Goal: Task Accomplishment & Management: Manage account settings

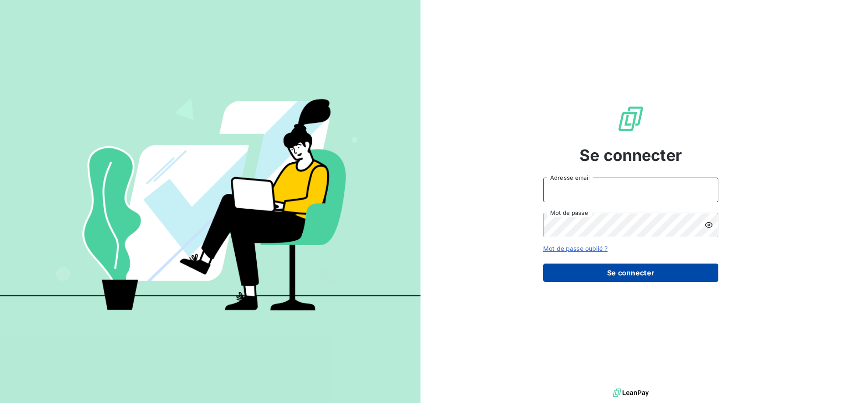
type input "awigno@thibaut.fr"
click at [617, 274] on button "Se connecter" at bounding box center [630, 272] width 175 height 18
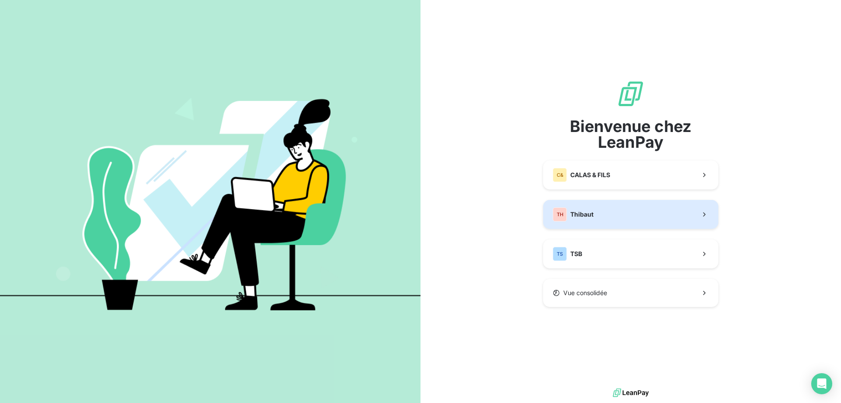
click at [595, 218] on button "TH Thibaut" at bounding box center [630, 214] width 175 height 29
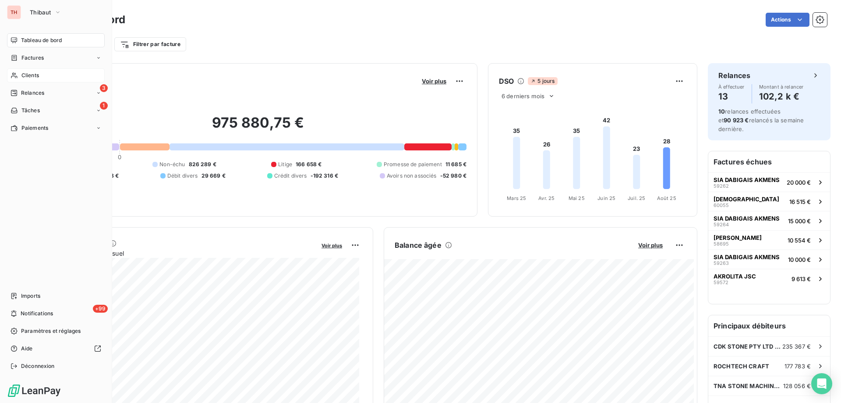
click at [24, 74] on span "Clients" at bounding box center [30, 75] width 18 height 8
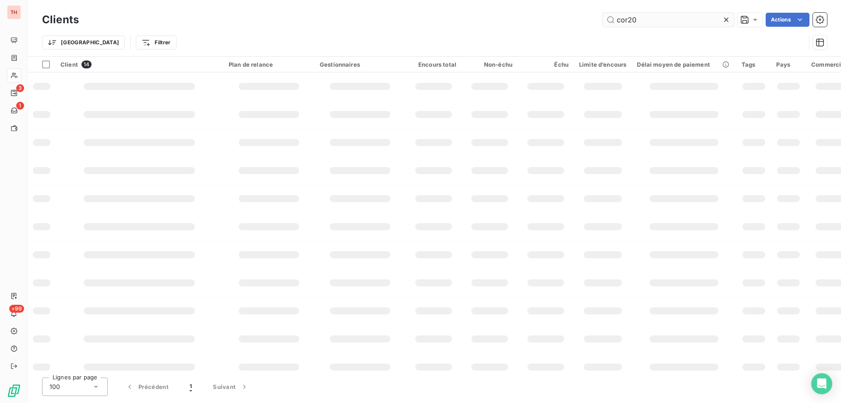
type input "cor20"
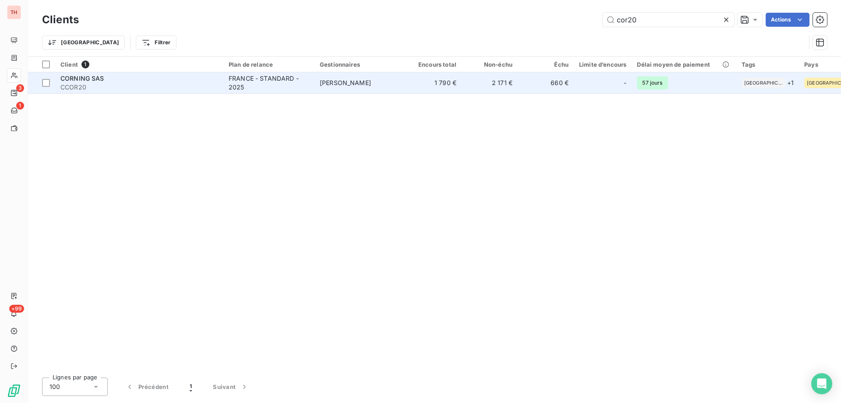
click at [290, 79] on div "FRANCE - STANDARD - 2025" at bounding box center [269, 83] width 81 height 18
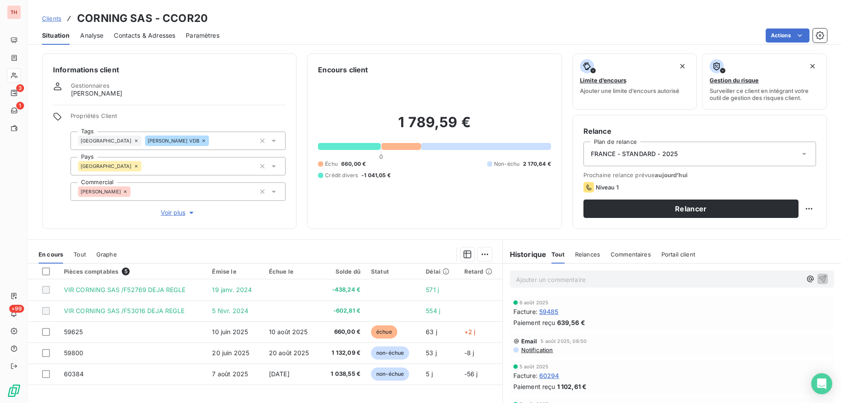
click at [53, 19] on span "Clients" at bounding box center [51, 18] width 19 height 7
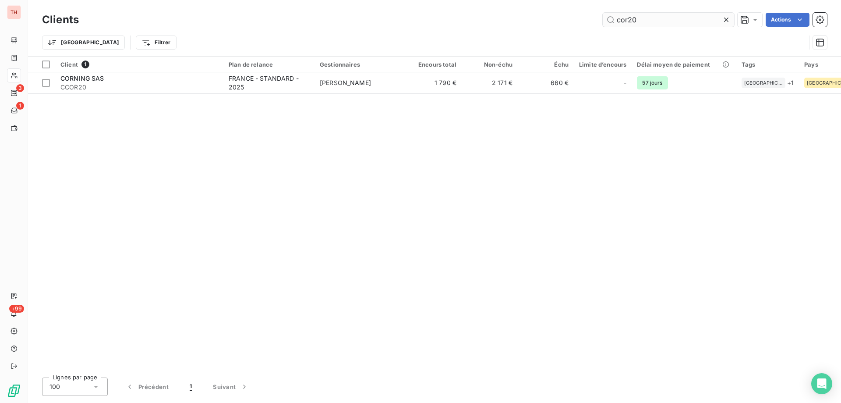
drag, startPoint x: 649, startPoint y: 16, endPoint x: 609, endPoint y: 24, distance: 41.4
click at [609, 24] on input "cor20" at bounding box center [668, 20] width 131 height 14
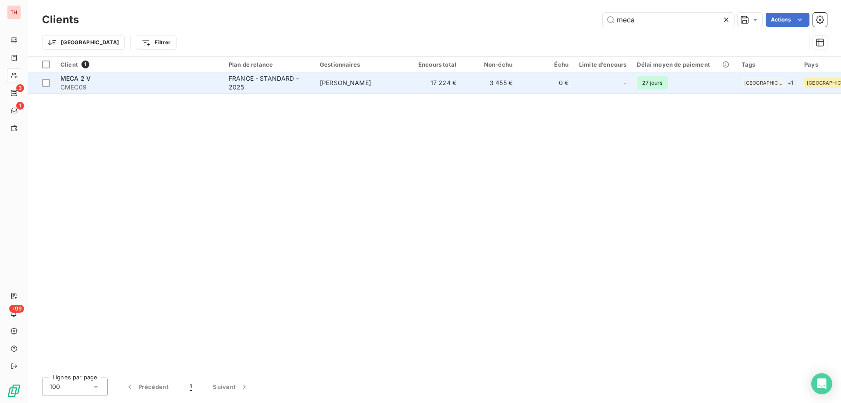
type input "meca"
click at [283, 89] on div "FRANCE - STANDARD - 2025" at bounding box center [269, 83] width 81 height 18
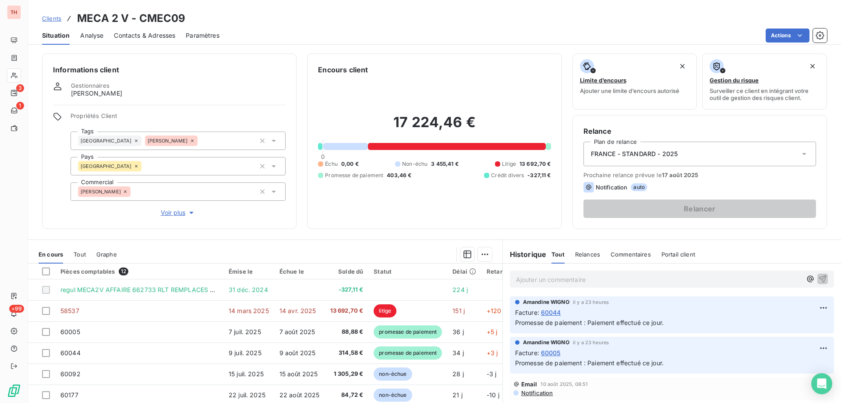
click at [56, 18] on span "Clients" at bounding box center [51, 18] width 19 height 7
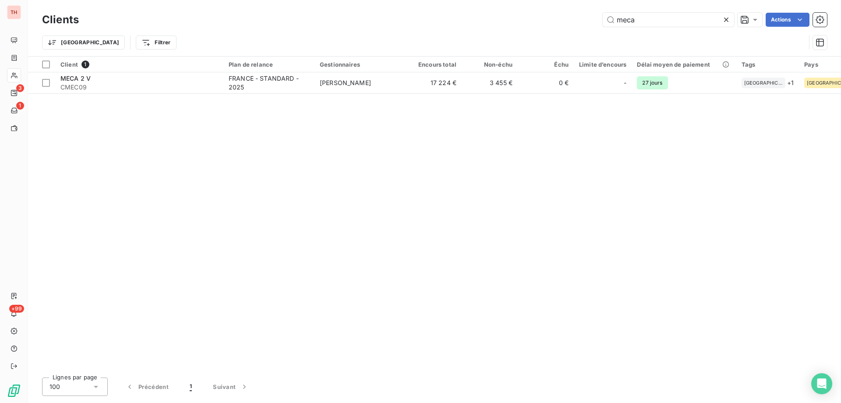
drag, startPoint x: 637, startPoint y: 20, endPoint x: 594, endPoint y: 21, distance: 42.5
click at [594, 21] on div "meca Actions" at bounding box center [458, 20] width 738 height 14
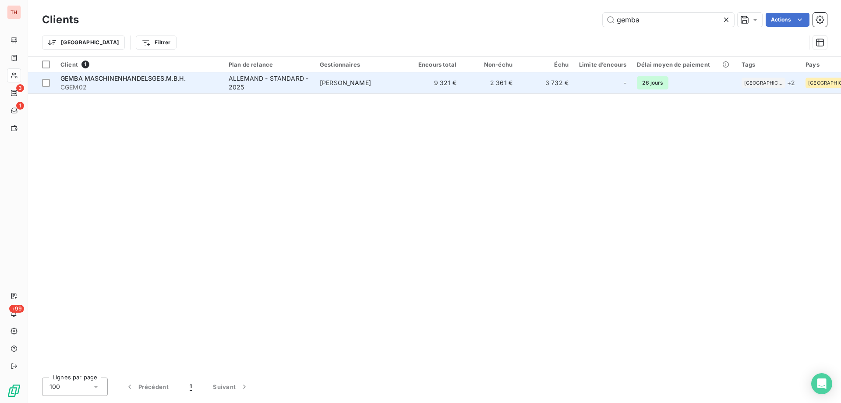
type input "gemba"
click at [257, 84] on div "ALLEMAND - STANDARD - 2025" at bounding box center [269, 83] width 81 height 18
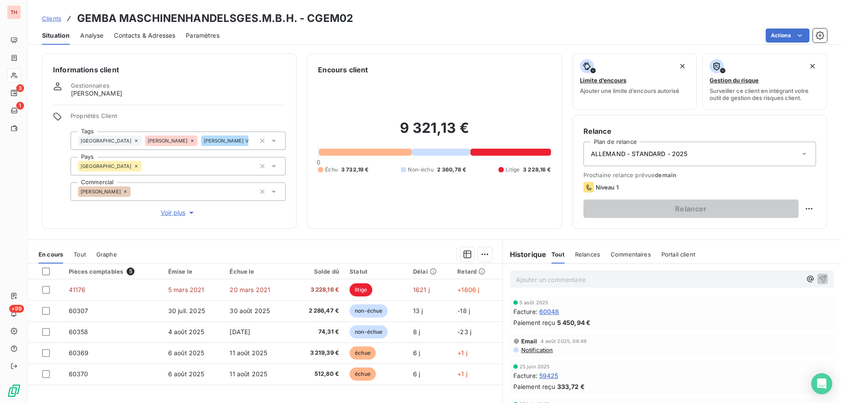
click at [52, 20] on span "Clients" at bounding box center [51, 18] width 19 height 7
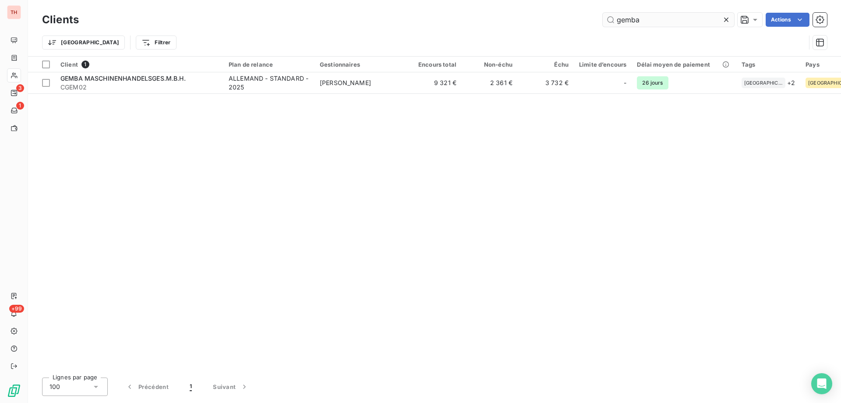
drag, startPoint x: 624, startPoint y: 20, endPoint x: 613, endPoint y: 20, distance: 10.5
click at [613, 20] on input "gemba" at bounding box center [668, 20] width 131 height 14
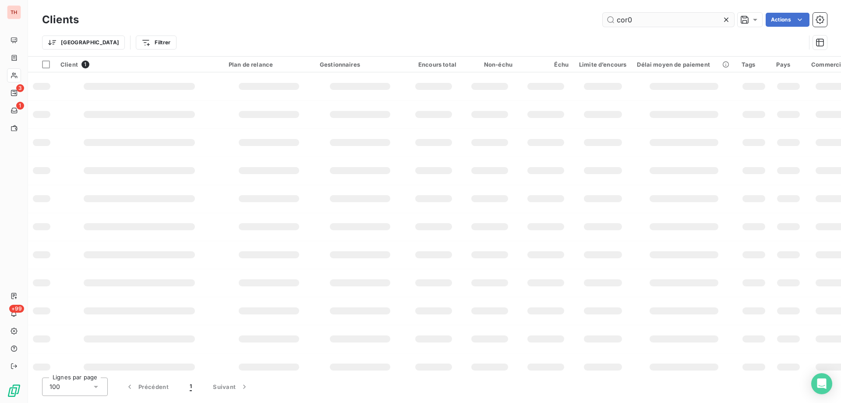
type input "cor08"
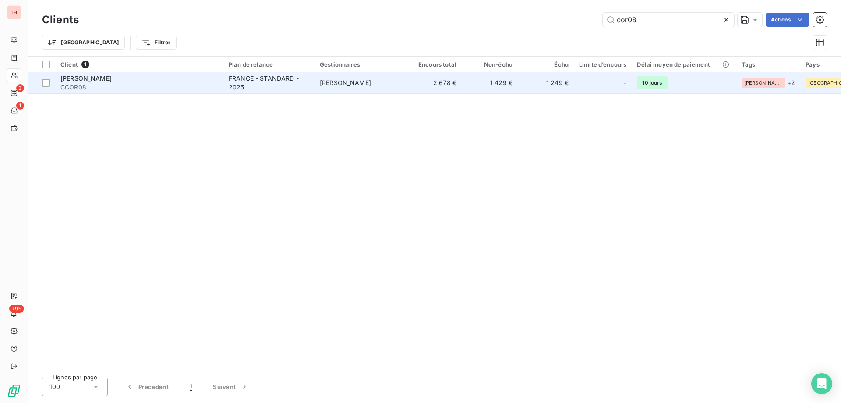
click at [396, 86] on td "PATRICK DELBREIL" at bounding box center [360, 82] width 91 height 21
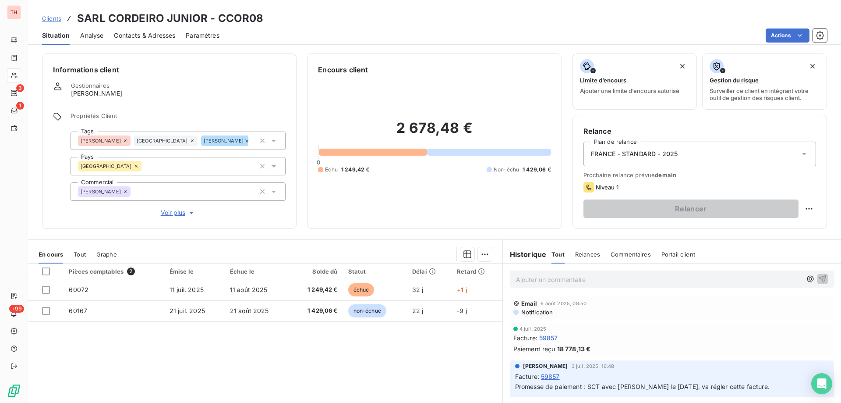
click at [48, 18] on span "Clients" at bounding box center [51, 18] width 19 height 7
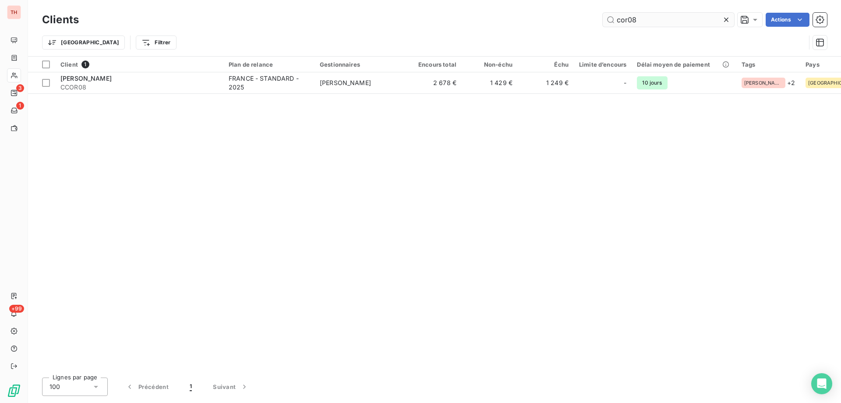
drag, startPoint x: 651, startPoint y: 23, endPoint x: 609, endPoint y: 21, distance: 42.1
click at [610, 21] on input "cor08" at bounding box center [668, 20] width 131 height 14
type input "gr015"
click at [250, 96] on div "Client 1 Plan de relance Gestionnaires Encours total Non-échu Échu Limite d’enc…" at bounding box center [434, 214] width 813 height 314
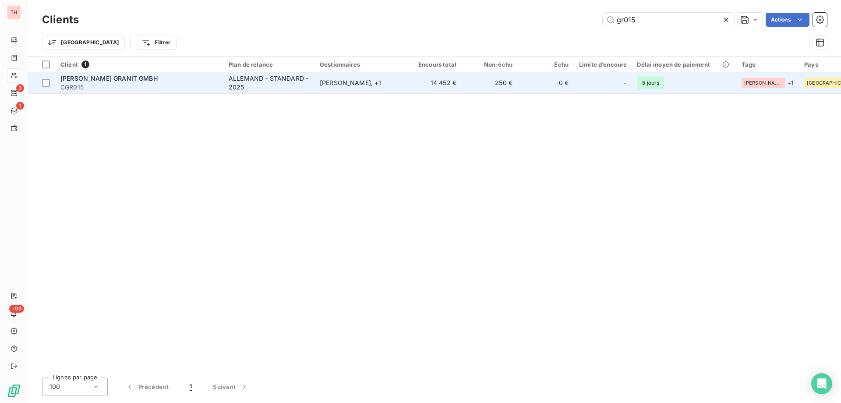
click at [264, 90] on div "ALLEMAND - STANDARD - 2025" at bounding box center [269, 83] width 81 height 18
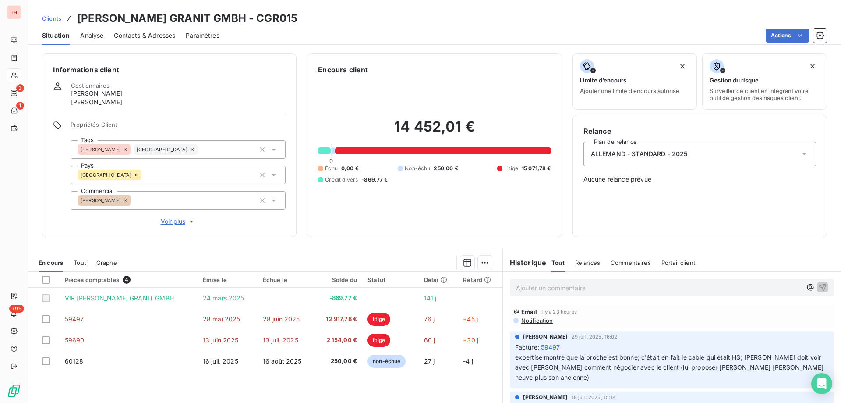
click at [50, 19] on span "Clients" at bounding box center [51, 18] width 19 height 7
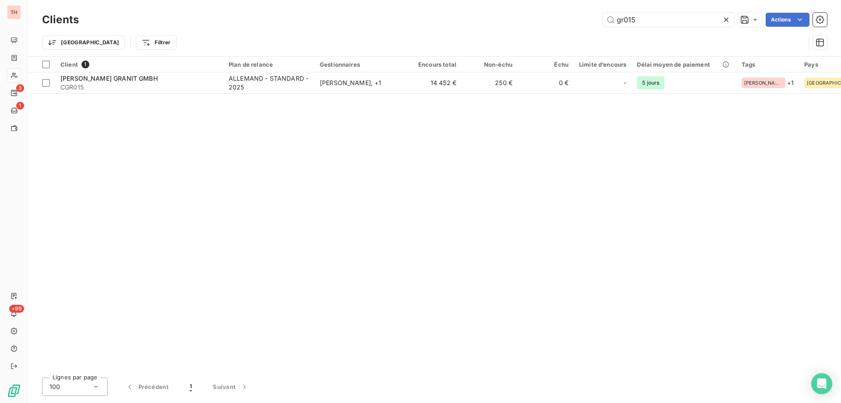
drag, startPoint x: 613, startPoint y: 20, endPoint x: 587, endPoint y: 25, distance: 27.2
click at [587, 25] on div "gr015 Actions" at bounding box center [458, 20] width 738 height 14
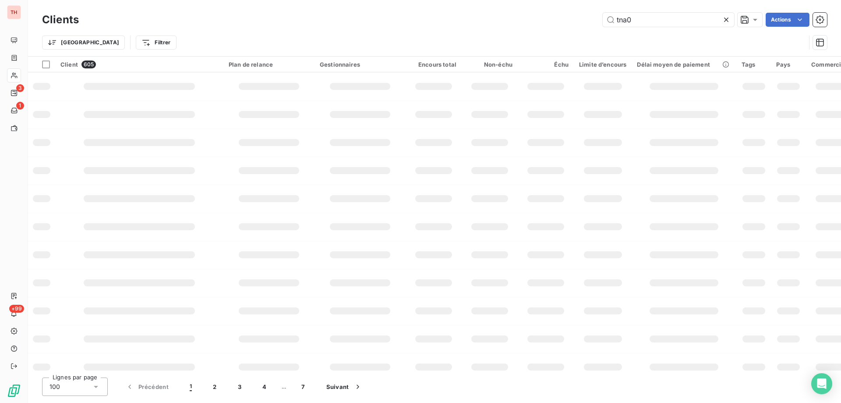
type input "tna01"
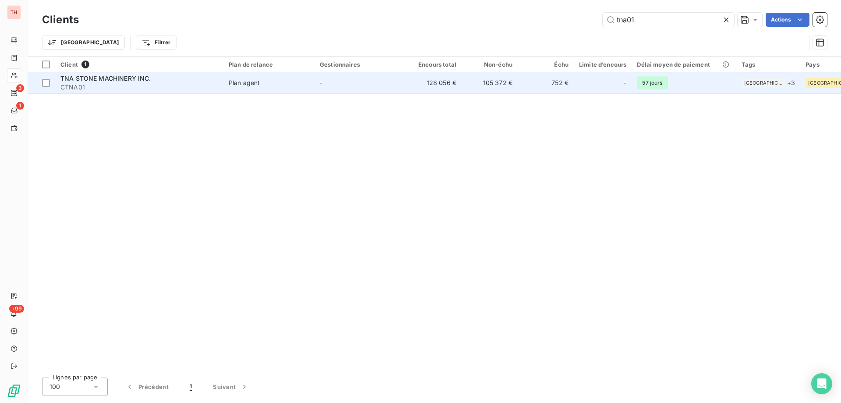
click at [417, 86] on td "128 056 €" at bounding box center [434, 82] width 56 height 21
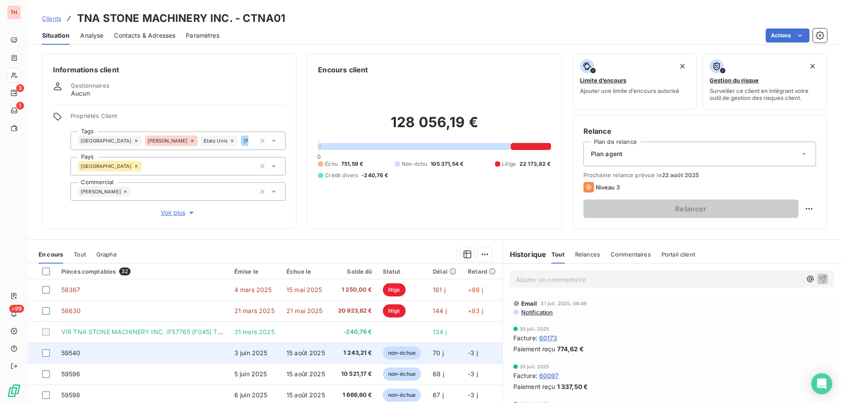
scroll to position [44, 0]
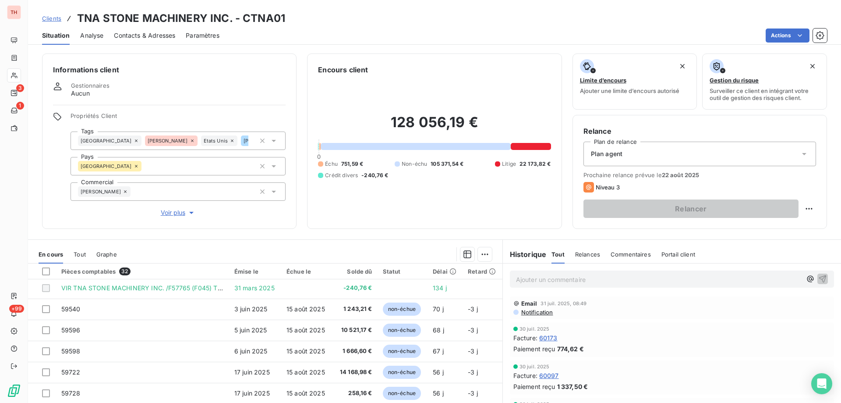
click at [56, 18] on span "Clients" at bounding box center [51, 18] width 19 height 7
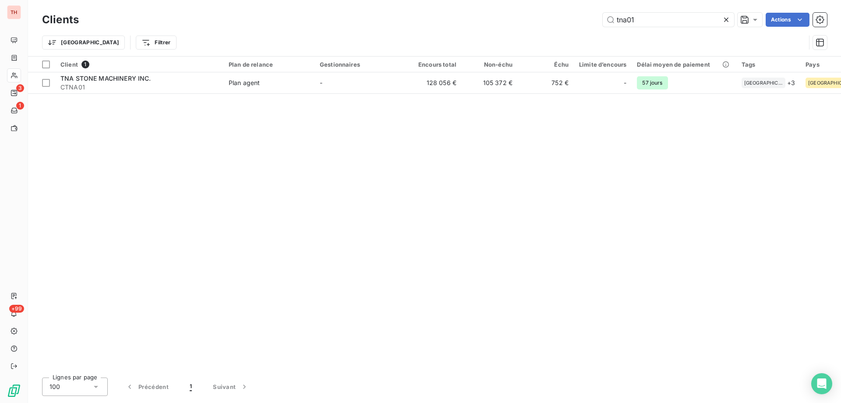
drag, startPoint x: 642, startPoint y: 22, endPoint x: 598, endPoint y: 23, distance: 44.3
click at [598, 23] on div "tna01 Actions" at bounding box center [458, 20] width 738 height 14
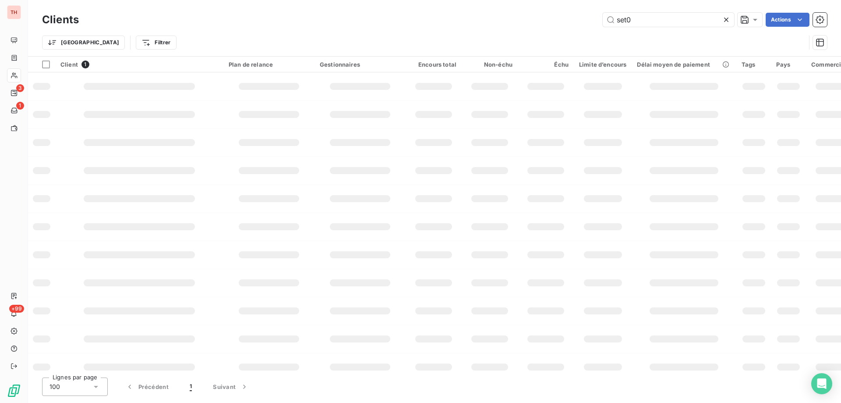
type input "set02"
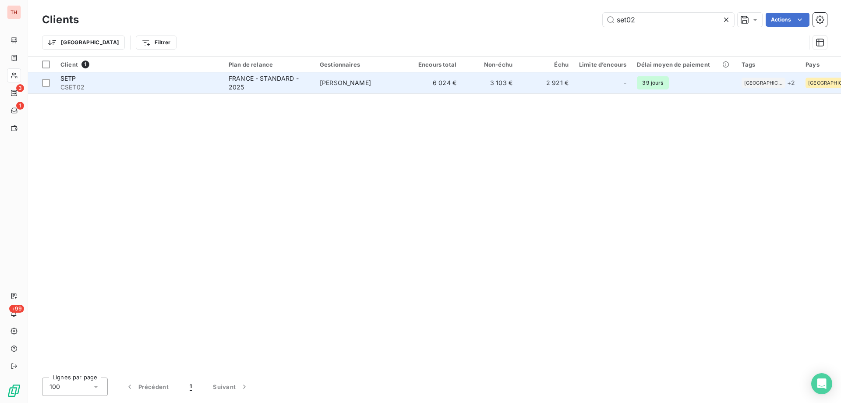
click at [418, 80] on td "6 024 €" at bounding box center [434, 82] width 56 height 21
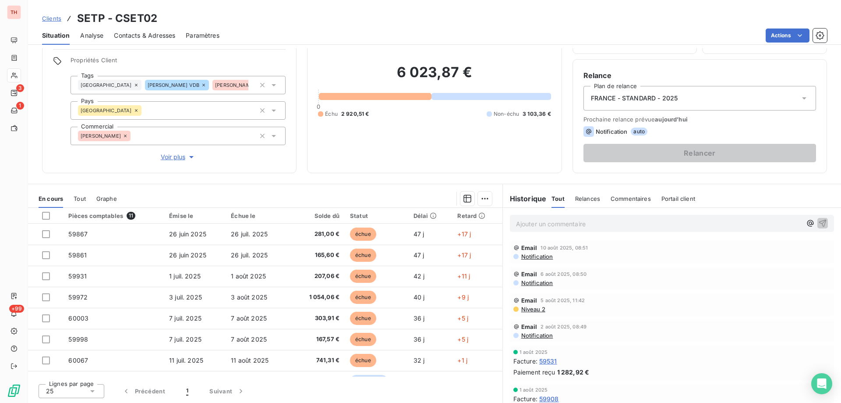
click at [570, 221] on p "Ajouter un commentaire ﻿" at bounding box center [659, 223] width 286 height 11
click at [818, 224] on icon "button" at bounding box center [822, 222] width 9 height 9
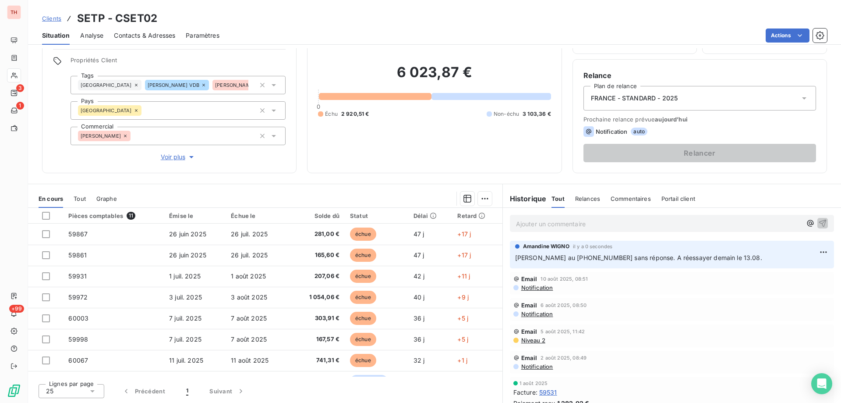
click at [49, 19] on span "Clients" at bounding box center [51, 18] width 19 height 7
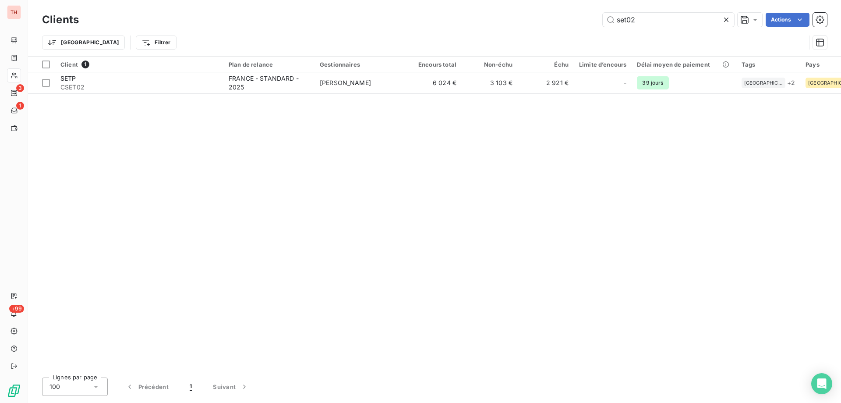
drag, startPoint x: 647, startPoint y: 19, endPoint x: 569, endPoint y: 19, distance: 78.4
click at [569, 19] on div "set02 Actions" at bounding box center [458, 20] width 738 height 14
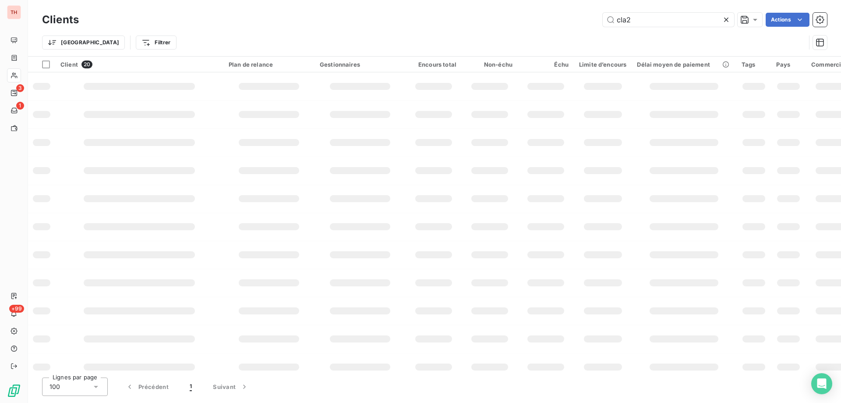
type input "cla24"
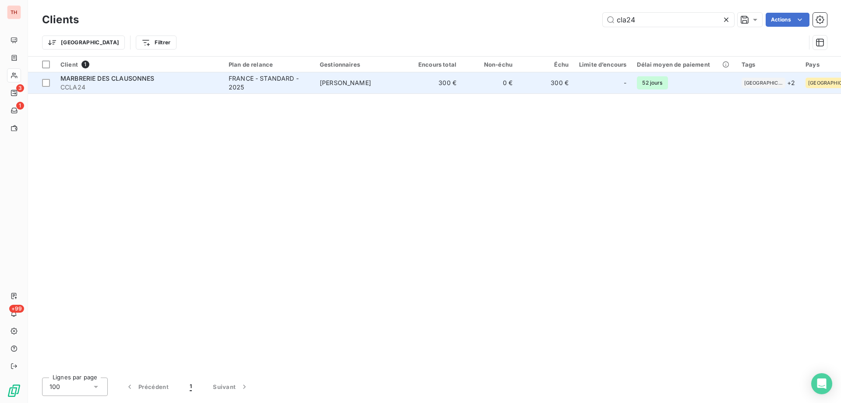
click at [315, 85] on td "[PERSON_NAME]" at bounding box center [360, 82] width 91 height 21
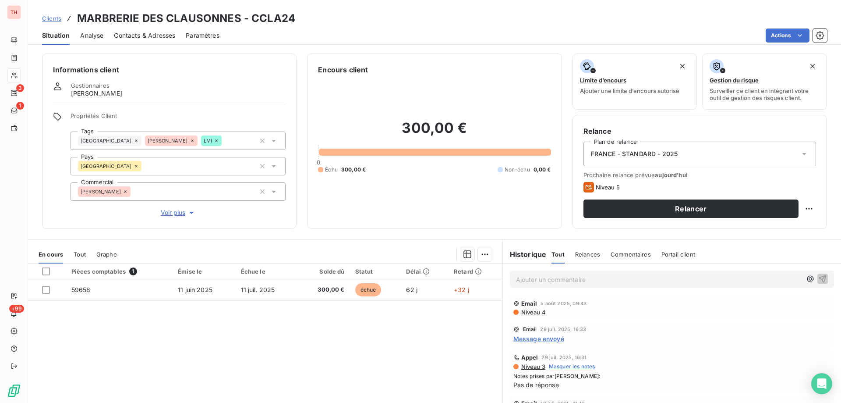
click at [552, 339] on span "Message envoyé" at bounding box center [538, 338] width 51 height 9
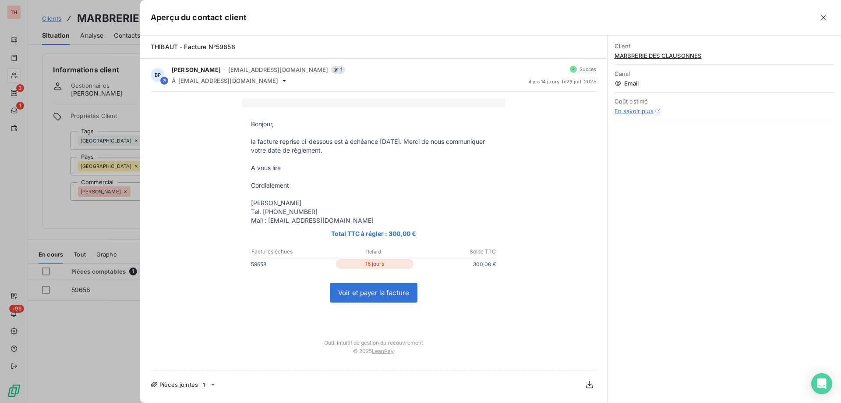
drag, startPoint x: 823, startPoint y: 21, endPoint x: 830, endPoint y: 21, distance: 7.0
click at [823, 21] on icon "button" at bounding box center [823, 17] width 9 height 9
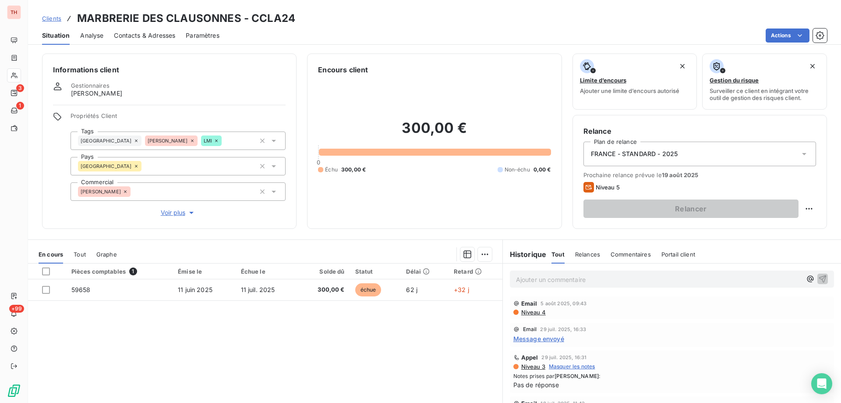
click at [52, 20] on span "Clients" at bounding box center [51, 18] width 19 height 7
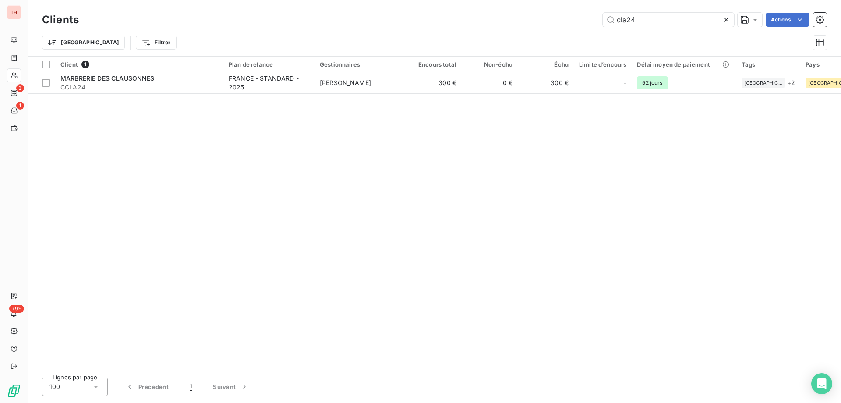
drag, startPoint x: 627, startPoint y: 16, endPoint x: 598, endPoint y: 15, distance: 29.4
click at [598, 16] on div "cla24 Actions" at bounding box center [458, 20] width 738 height 14
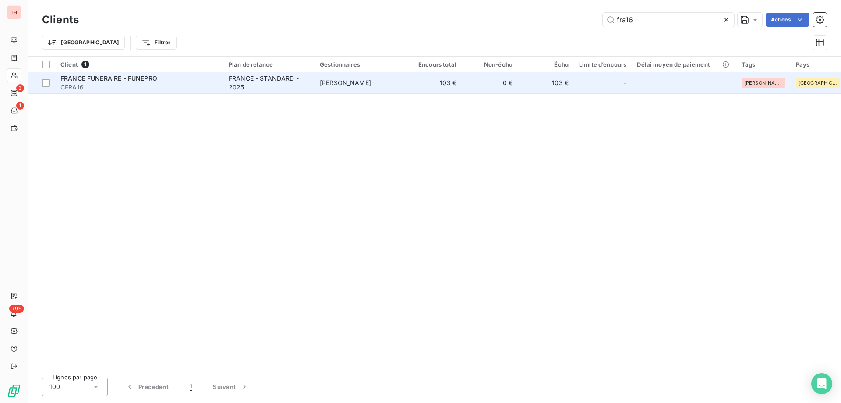
type input "fra16"
click at [386, 81] on td "PATRICK DELBREIL" at bounding box center [360, 82] width 91 height 21
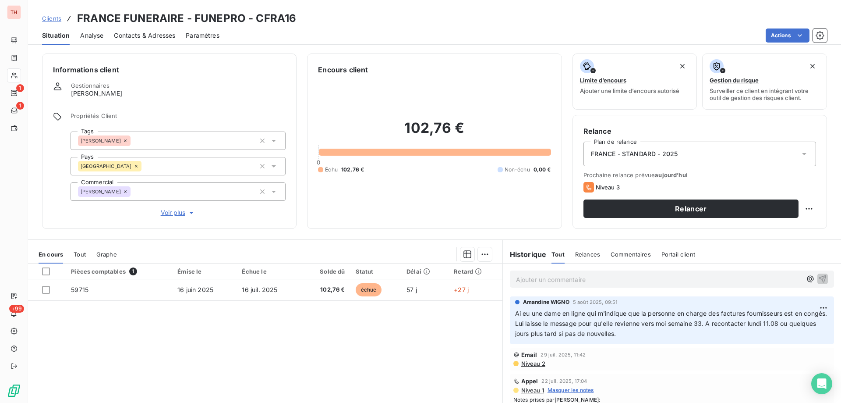
click at [602, 281] on p "Ajouter un commentaire ﻿" at bounding box center [659, 279] width 286 height 11
click at [623, 276] on p "Appels au +33 2 51 56 02 47" at bounding box center [659, 279] width 286 height 10
click at [697, 278] on p "Appels au +33 2 51 56 02 47 et au +33 6 78 98 64 17" at bounding box center [659, 279] width 286 height 10
click at [818, 278] on icon "button" at bounding box center [822, 278] width 9 height 9
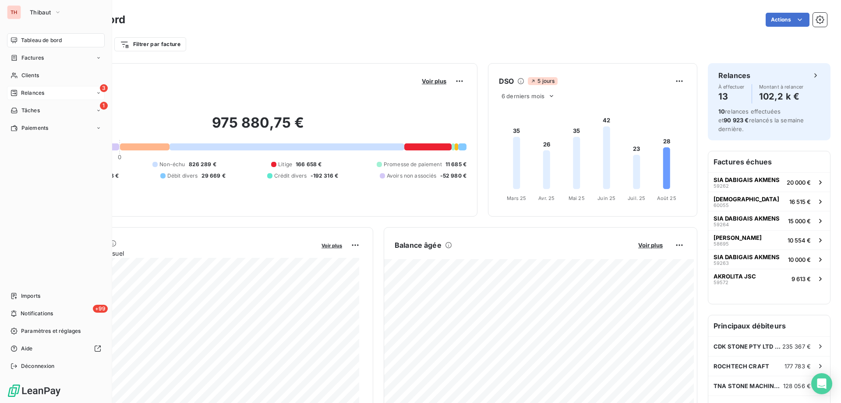
click at [15, 89] on icon at bounding box center [14, 92] width 7 height 7
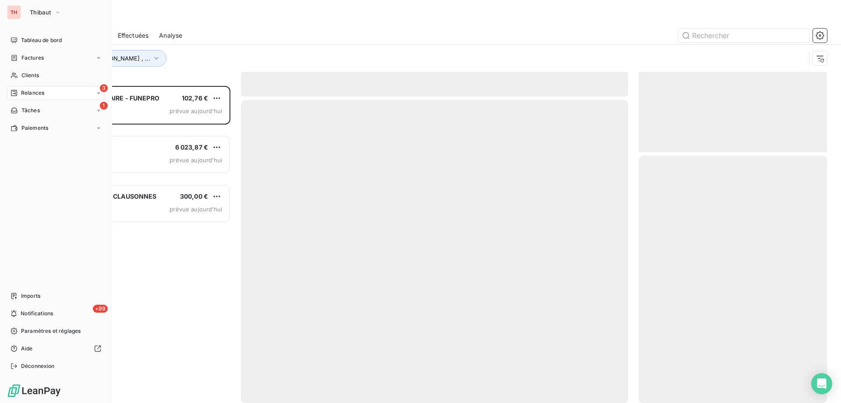
scroll to position [310, 182]
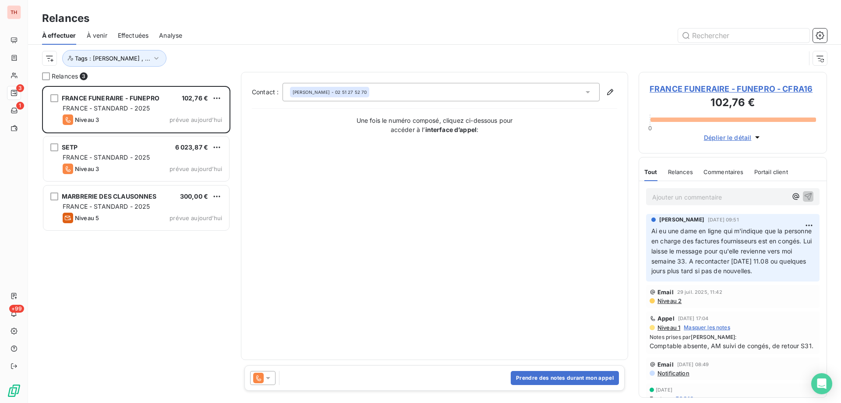
click at [179, 258] on div "FRANCE FUNERAIRE - FUNEPRO 102,76 € [GEOGRAPHIC_DATA] - STANDARD - 2025 Niveau …" at bounding box center [136, 244] width 188 height 317
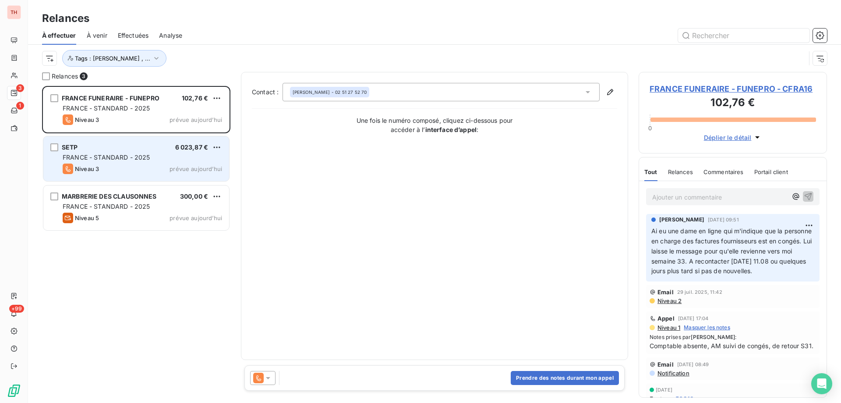
click at [152, 152] on div "SETP 6 023,87 € FRANCE - STANDARD - 2025 Niveau 3 prévue [DATE]" at bounding box center [136, 158] width 186 height 45
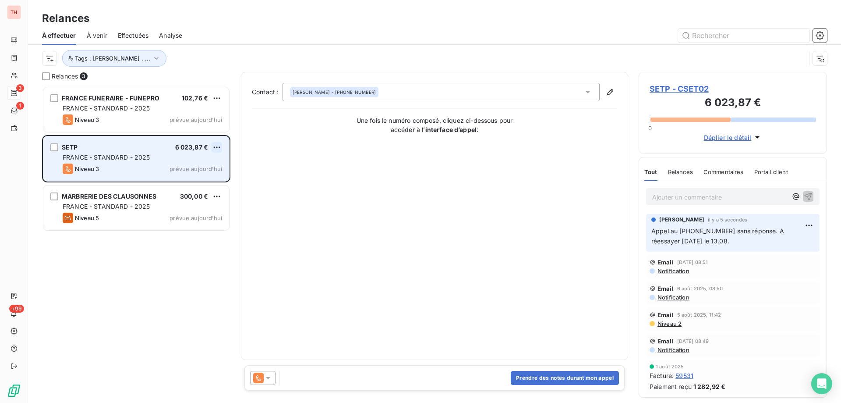
click at [220, 147] on html "TH 3 1 +99 Relances À effectuer À venir Effectuées Analyse Tags : [PERSON_NAME]…" at bounding box center [420, 201] width 841 height 403
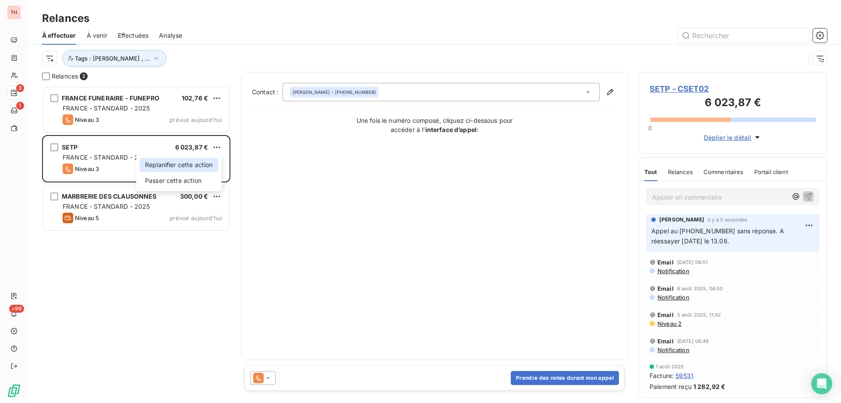
drag, startPoint x: 199, startPoint y: 163, endPoint x: 290, endPoint y: 170, distance: 91.9
click at [199, 163] on div "Replanifier cette action" at bounding box center [179, 165] width 78 height 14
select select "7"
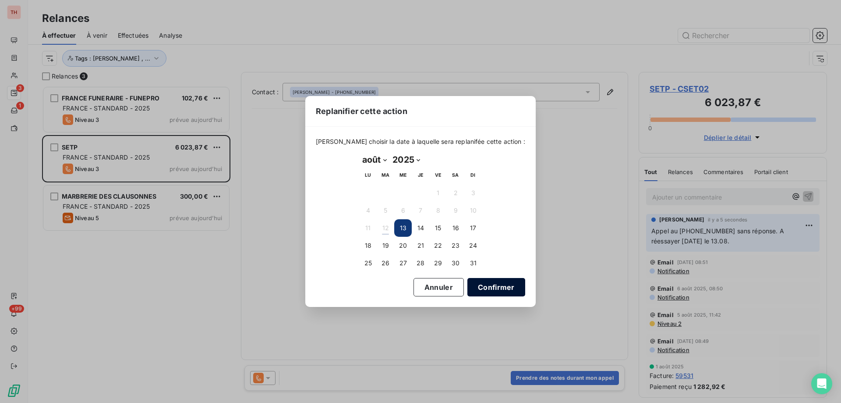
click at [499, 291] on button "Confirmer" at bounding box center [496, 287] width 58 height 18
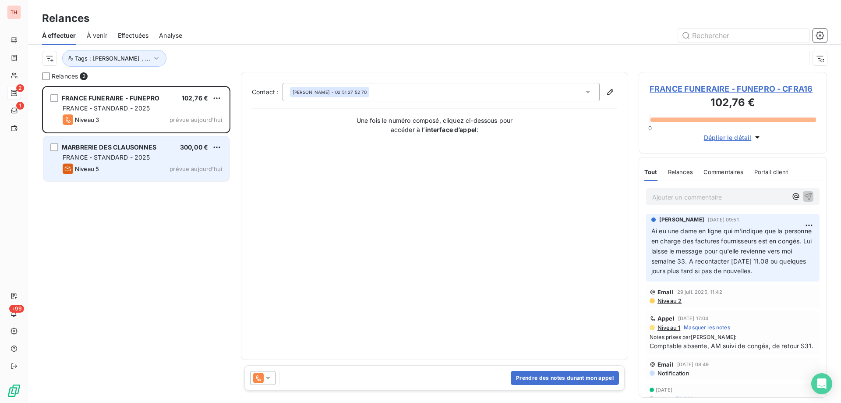
click at [169, 170] on div "Niveau 5 prévue aujourd’hui" at bounding box center [142, 168] width 159 height 11
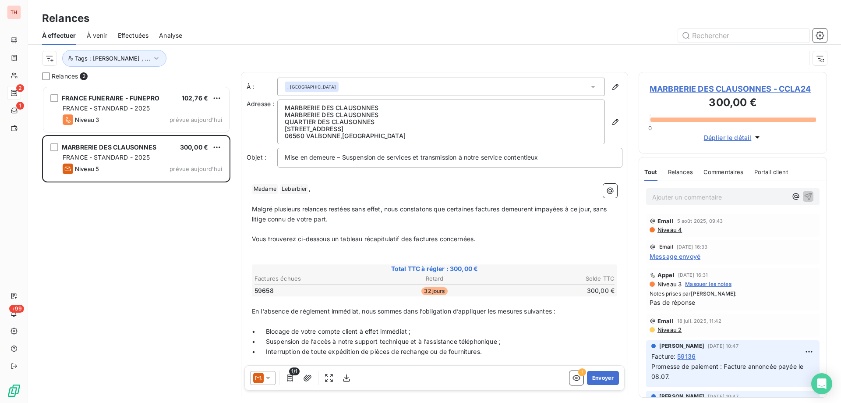
click at [476, 209] on span "Malgré plusieurs relances restées sans effet, nous constatons que certaines fac…" at bounding box center [430, 214] width 357 height 18
drag, startPoint x: 547, startPoint y: 209, endPoint x: 546, endPoint y: 221, distance: 11.5
click at [547, 209] on span "Malgré plusieurs relances restées sans effet, nous constatons que la facture ci…" at bounding box center [434, 214] width 365 height 18
drag, startPoint x: 412, startPoint y: 237, endPoint x: 333, endPoint y: 237, distance: 78.9
click at [333, 237] on span "Vous trouverez ci-dessous un tableau récapitulatif des factures concernées." at bounding box center [363, 238] width 223 height 7
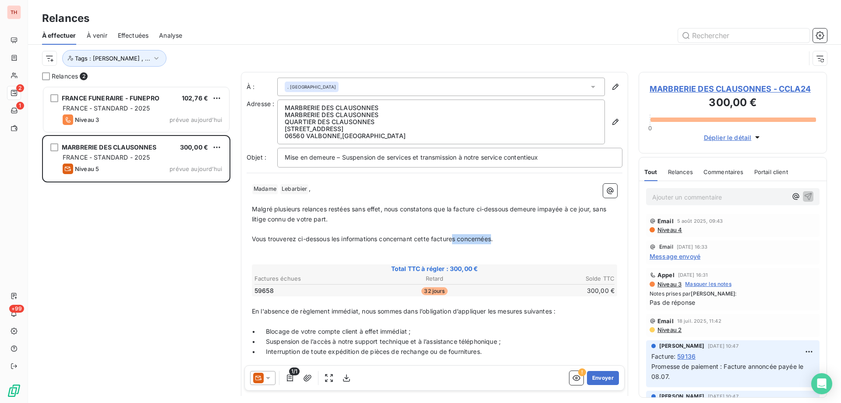
drag, startPoint x: 495, startPoint y: 236, endPoint x: 456, endPoint y: 236, distance: 39.0
click at [456, 236] on span "Vous trouverez ci-dessous les informations concernant cette factures concernées." at bounding box center [372, 238] width 241 height 7
click at [592, 375] on button "Envoyer" at bounding box center [603, 378] width 32 height 14
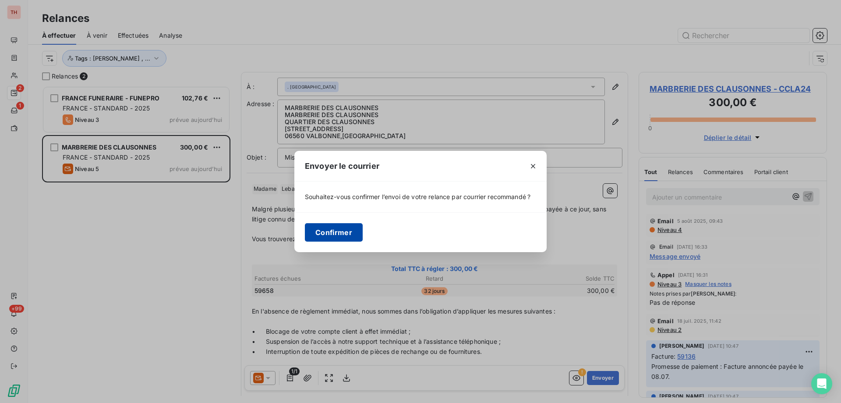
click at [353, 234] on button "Confirmer" at bounding box center [334, 232] width 58 height 18
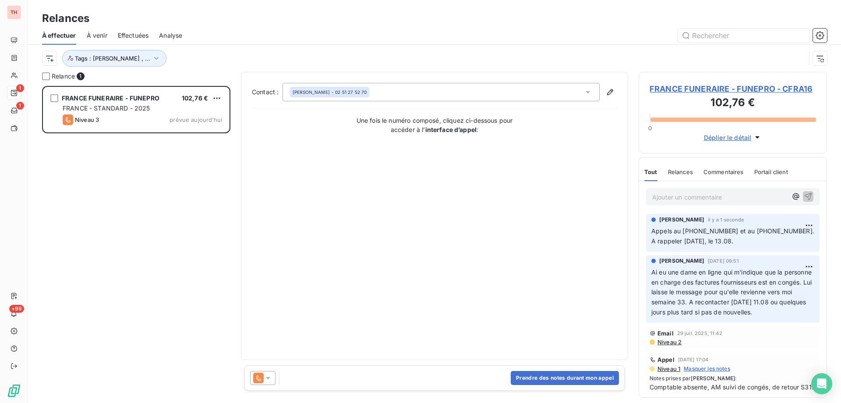
click at [217, 97] on html "TH 1 1 +99 Relances À effectuer À venir Effectuées Analyse Tags : [PERSON_NAME]…" at bounding box center [420, 201] width 841 height 403
drag, startPoint x: 203, startPoint y: 116, endPoint x: 284, endPoint y: 122, distance: 81.3
click at [203, 116] on div "Replanifier cette action" at bounding box center [179, 116] width 78 height 14
select select "7"
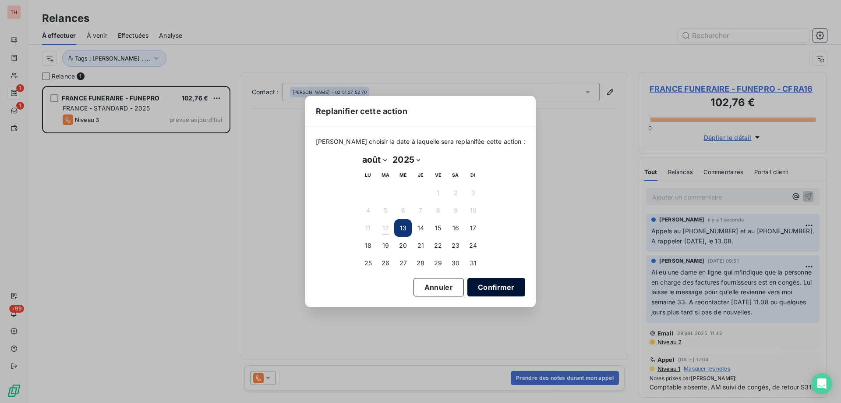
click at [476, 284] on button "Confirmer" at bounding box center [496, 287] width 58 height 18
